Goal: Contribute content: Add original content to the website for others to see

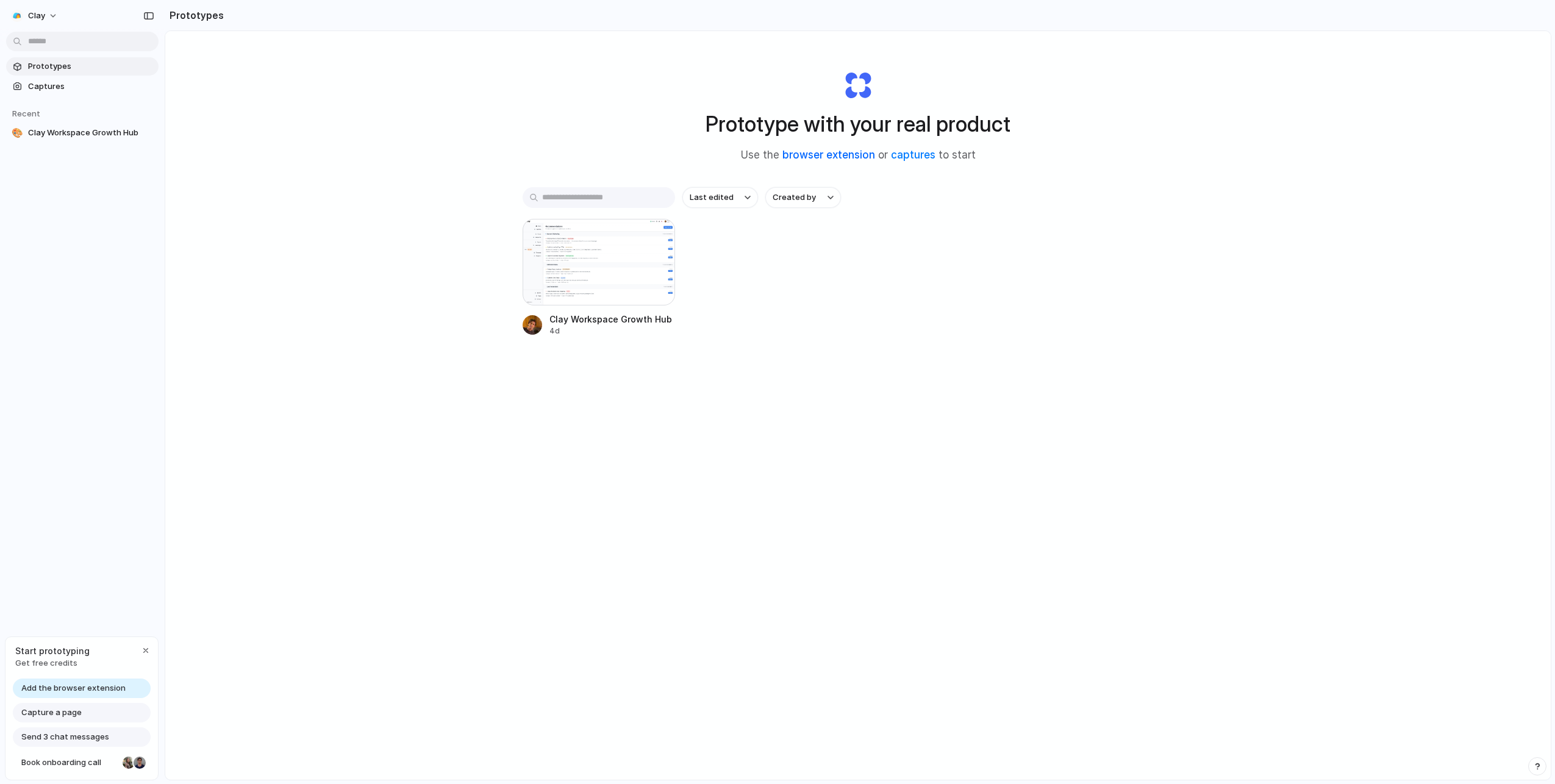
click at [833, 155] on link "browser extension" at bounding box center [828, 155] width 93 height 13
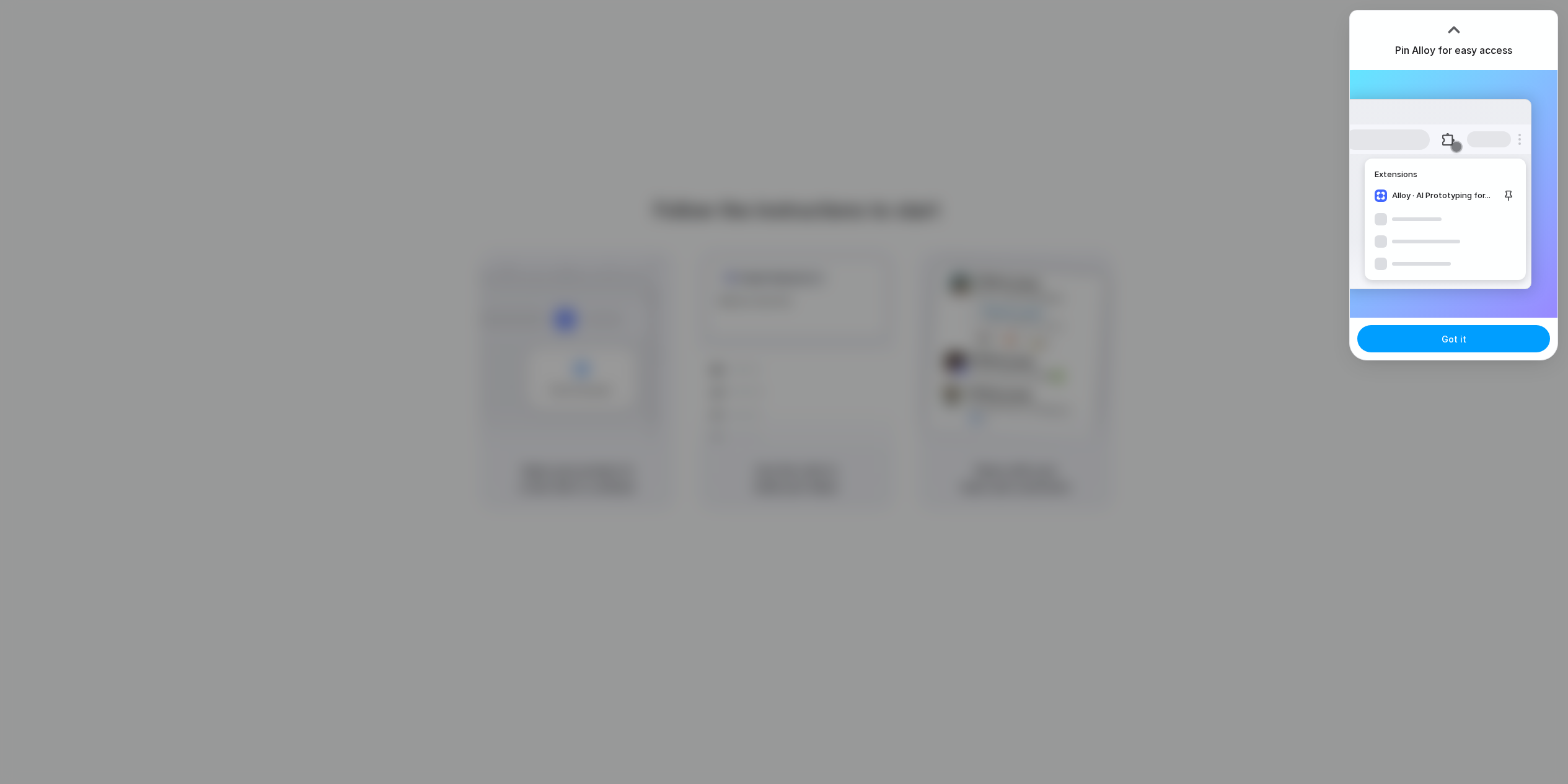
click at [1489, 345] on button "Got it" at bounding box center [1453, 339] width 192 height 27
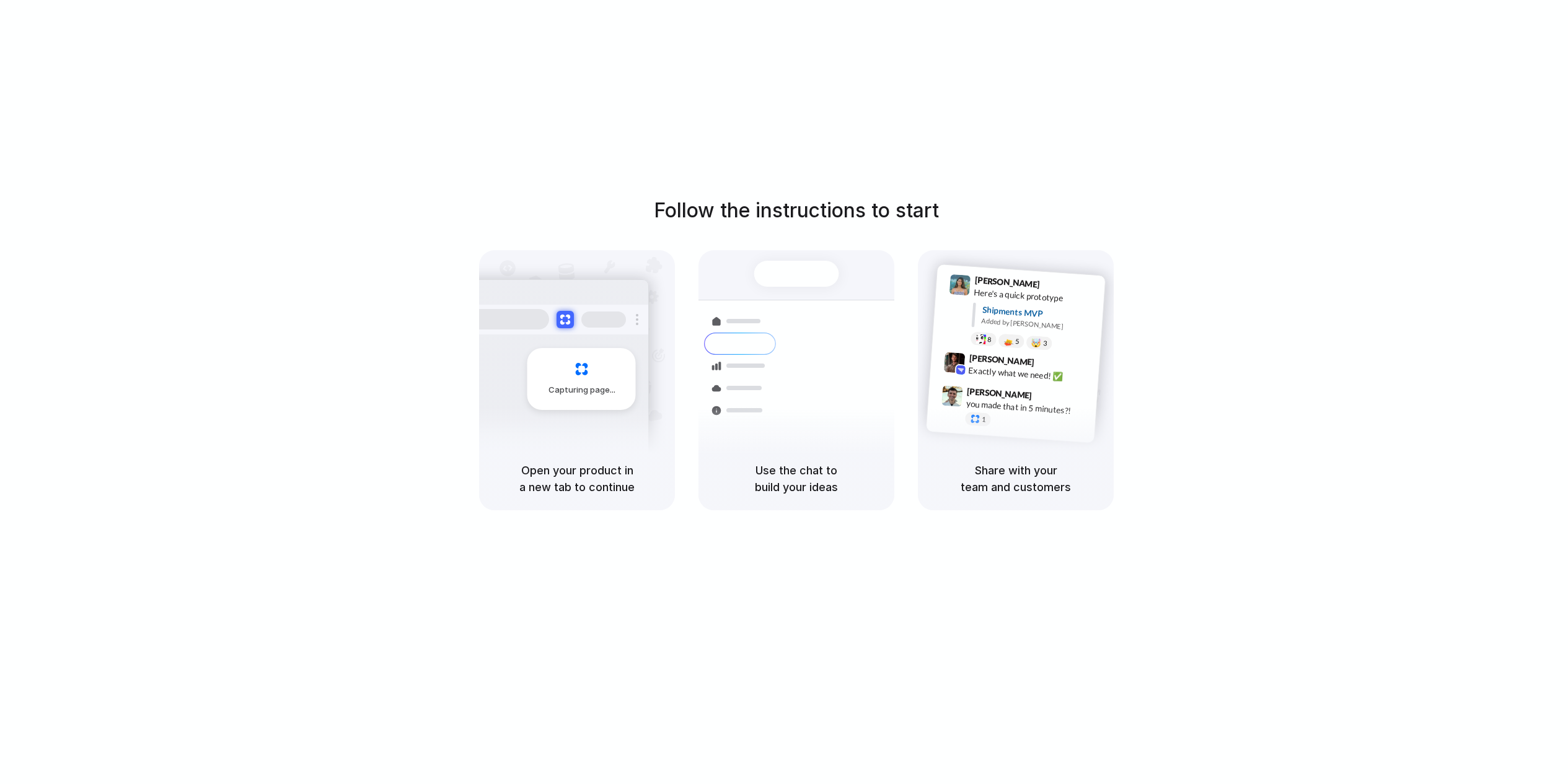
click at [1156, 77] on div "Follow the instructions to start Capturing page Open your product in a new tab …" at bounding box center [796, 404] width 1593 height 809
click at [1312, 127] on div "Follow the instructions to start Capturing page Open your product in a new tab …" at bounding box center [796, 404] width 1593 height 809
click at [882, 128] on div "Follow the instructions to start Capturing page Open your product in a new tab …" at bounding box center [796, 404] width 1593 height 809
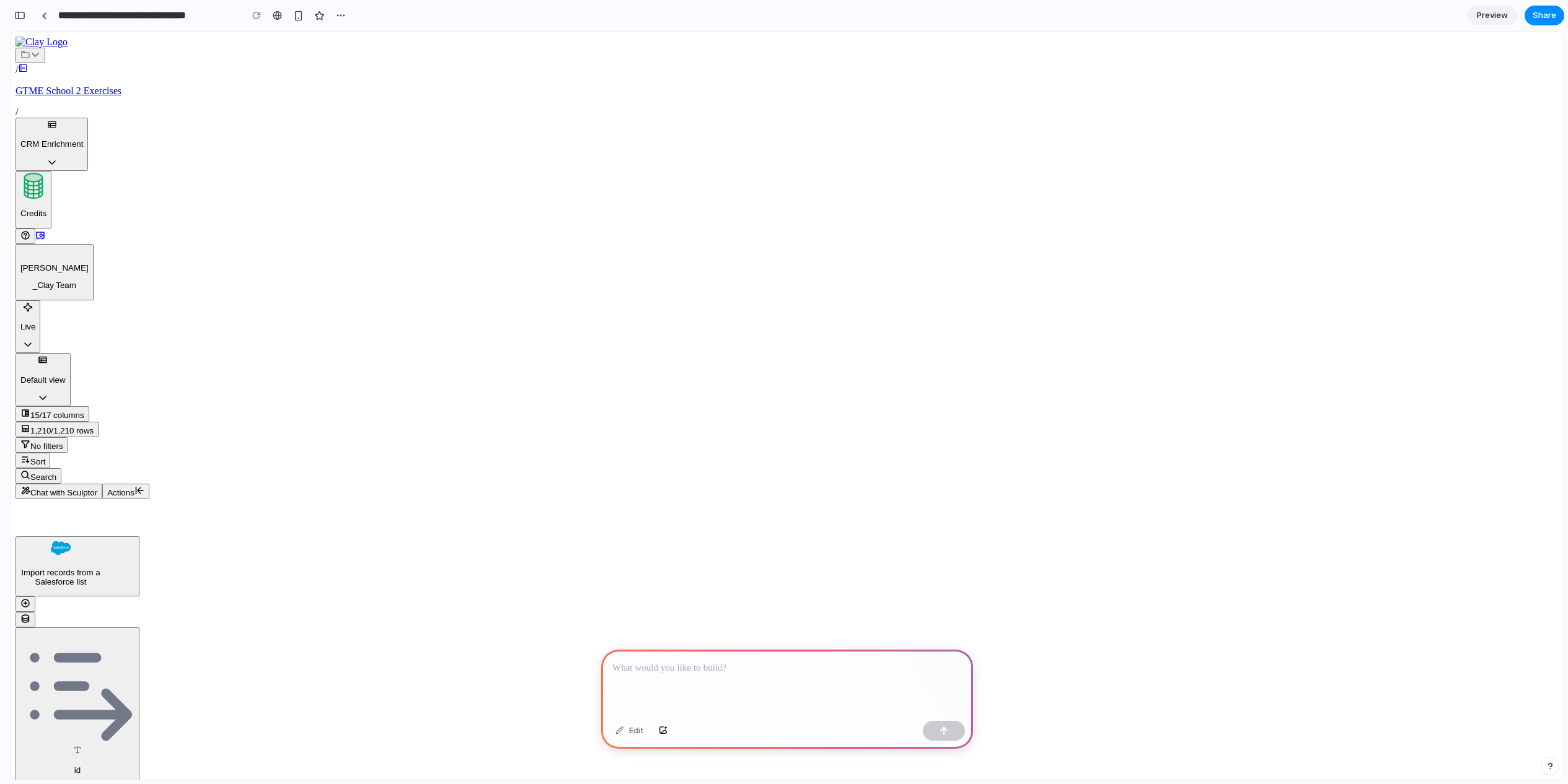
click at [854, 666] on p at bounding box center [786, 669] width 349 height 15
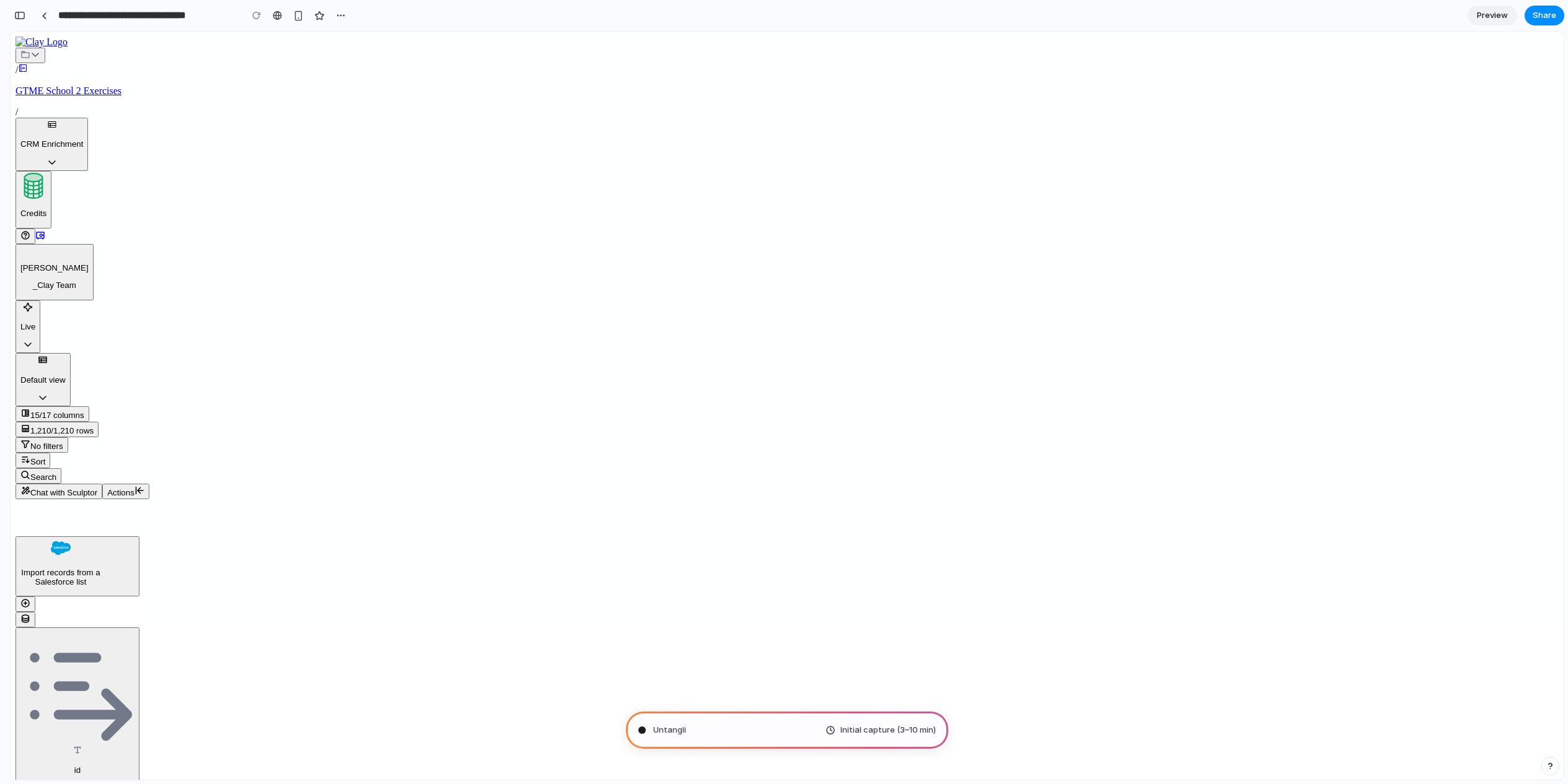
type input "**********"
